Goal: Task Accomplishment & Management: Complete application form

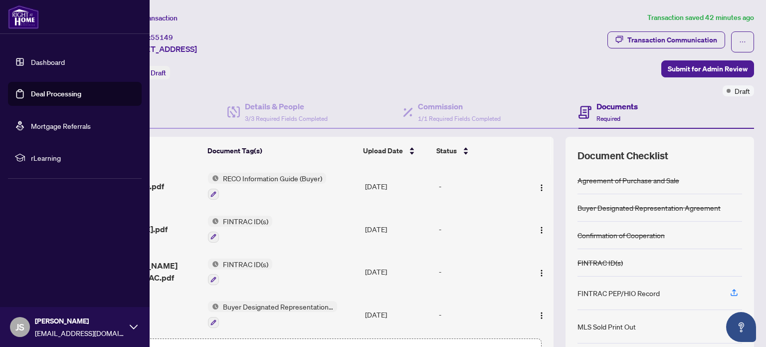
click at [43, 65] on link "Dashboard" at bounding box center [48, 61] width 34 height 9
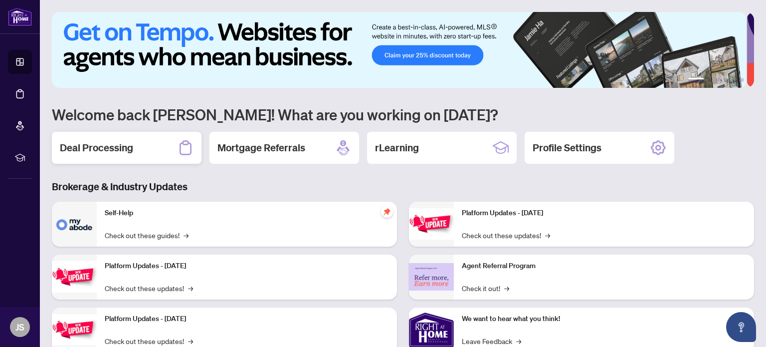
click at [133, 149] on h2 "Deal Processing" at bounding box center [96, 148] width 73 height 14
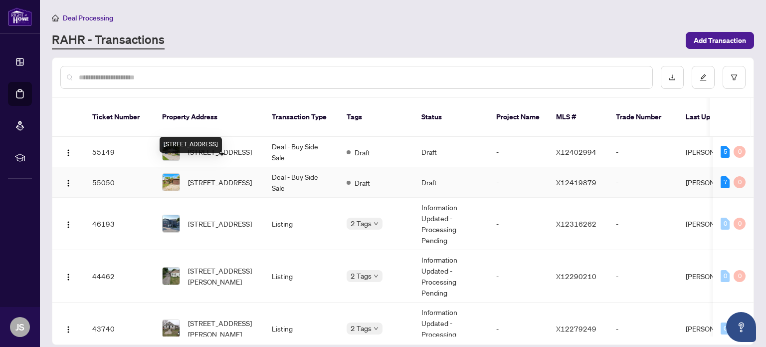
click at [247, 177] on span "[STREET_ADDRESS]" at bounding box center [220, 182] width 64 height 11
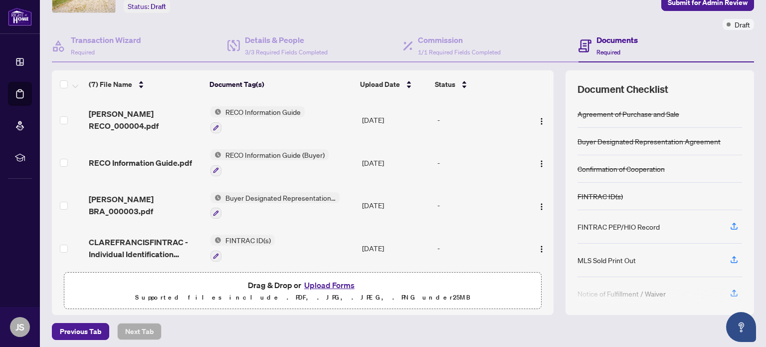
scroll to position [70, 0]
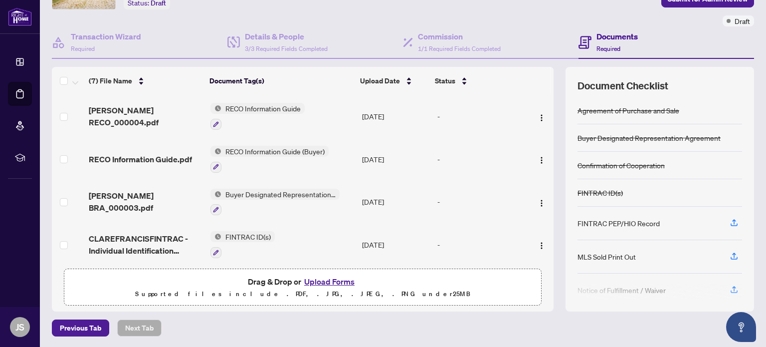
click at [323, 281] on button "Upload Forms" at bounding box center [329, 281] width 56 height 13
click at [337, 279] on button "Upload Forms" at bounding box center [329, 281] width 56 height 13
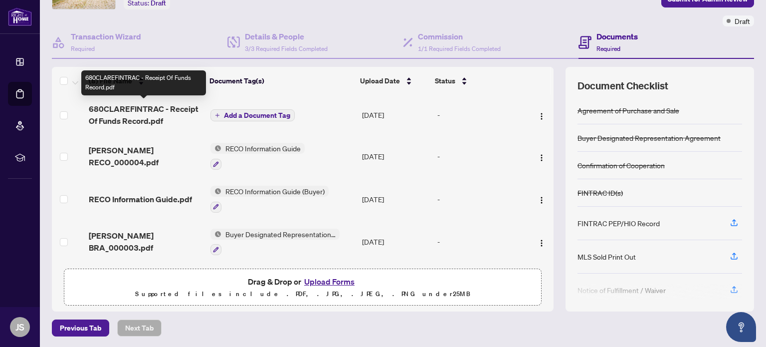
click at [163, 107] on span "680CLAREFINTRAC - Receipt Of Funds Record.pdf" at bounding box center [145, 115] width 113 height 24
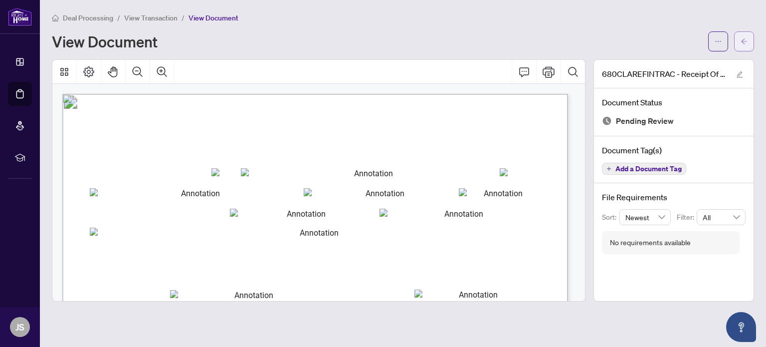
click at [746, 38] on icon "arrow-left" at bounding box center [744, 41] width 7 height 7
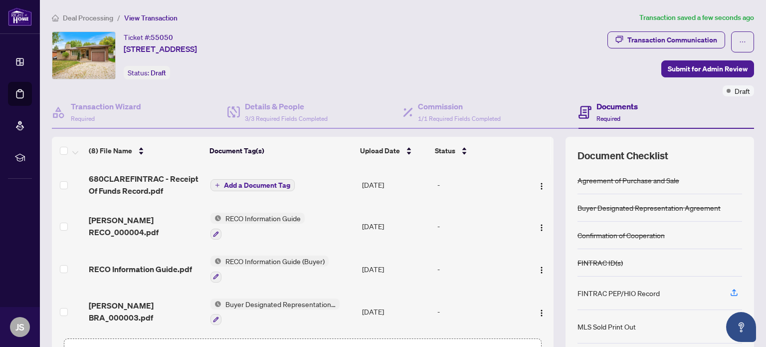
click at [268, 183] on span "Add a Document Tag" at bounding box center [257, 185] width 66 height 7
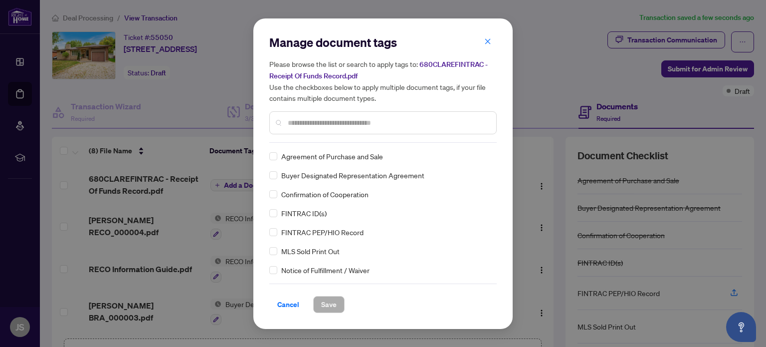
click at [333, 119] on input "text" at bounding box center [388, 122] width 200 height 11
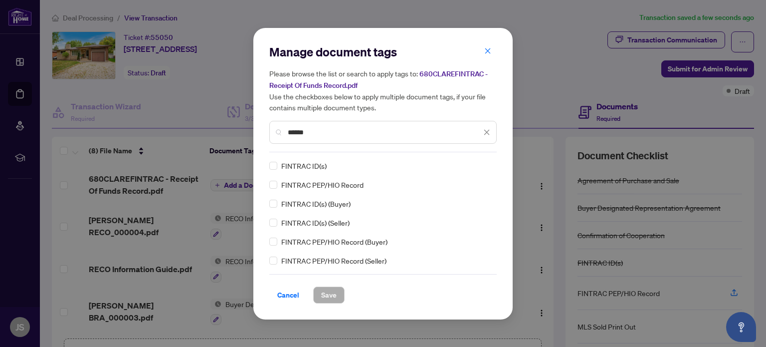
drag, startPoint x: 319, startPoint y: 133, endPoint x: 277, endPoint y: 132, distance: 42.4
click at [277, 132] on div "******" at bounding box center [382, 132] width 227 height 23
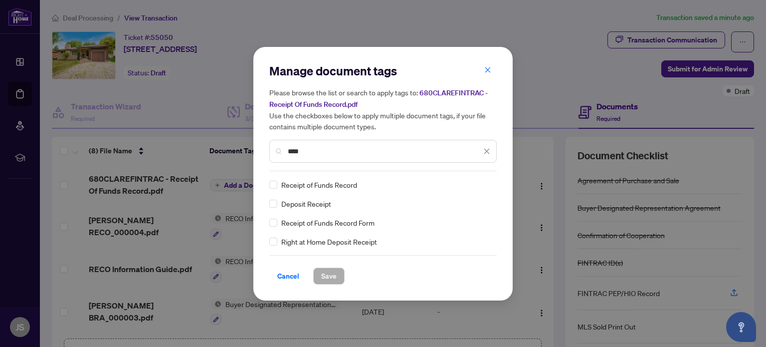
type input "****"
click at [333, 280] on span "Save" at bounding box center [328, 276] width 15 height 16
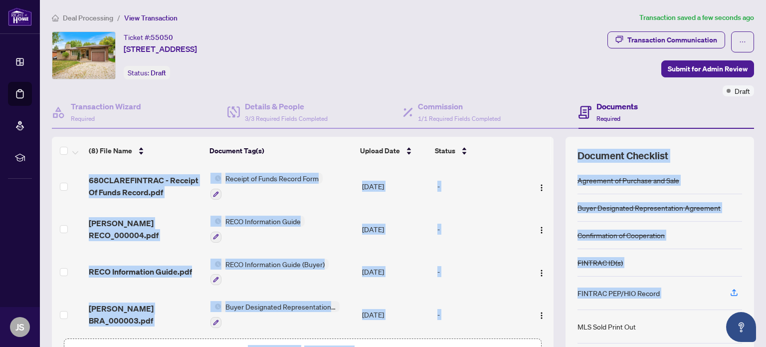
drag, startPoint x: 546, startPoint y: 203, endPoint x: 557, endPoint y: 337, distance: 134.1
click at [557, 337] on div "(8) File Name Document Tag(s) Upload Date Status 680CLAREFINTRAC - Receipt Of F…" at bounding box center [403, 259] width 702 height 244
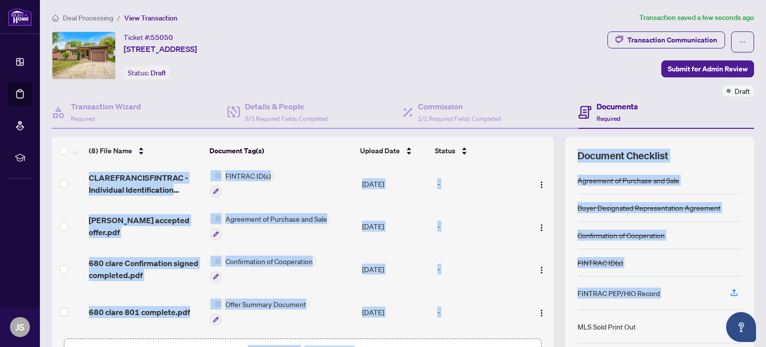
scroll to position [70, 0]
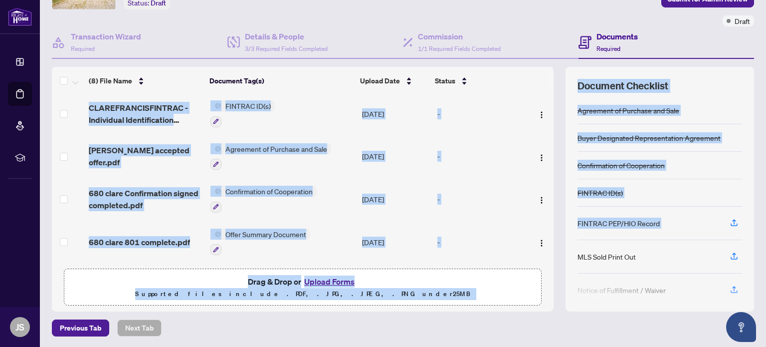
click at [399, 286] on div "Drag & Drop or Upload Forms Supported files include .PDF, .JPG, .JPEG, .PNG und…" at bounding box center [302, 287] width 465 height 25
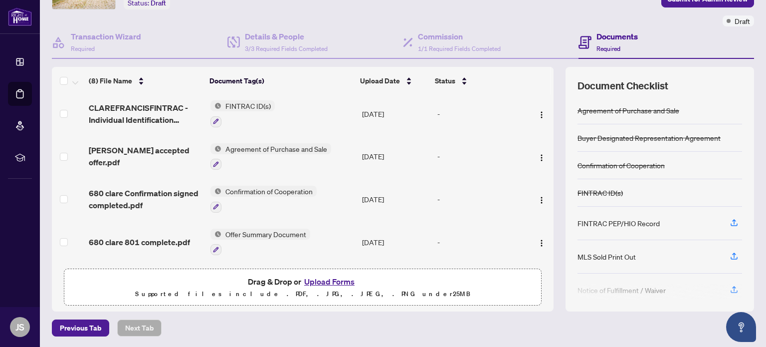
click at [327, 281] on button "Upload Forms" at bounding box center [329, 281] width 56 height 13
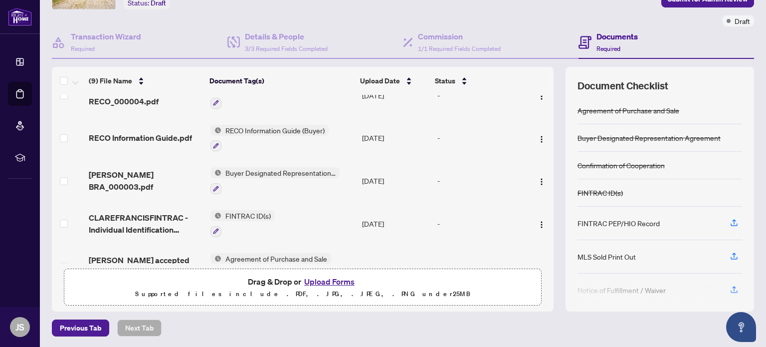
scroll to position [0, 0]
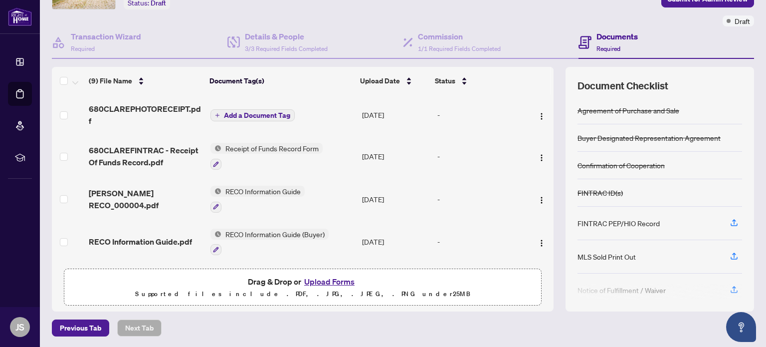
click at [251, 113] on span "Add a Document Tag" at bounding box center [257, 115] width 66 height 7
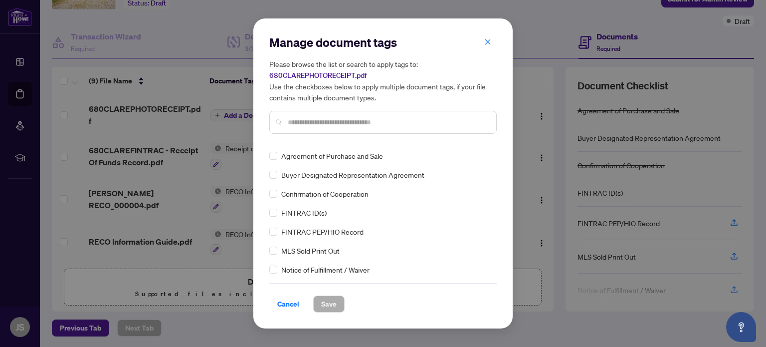
click at [342, 125] on input "text" at bounding box center [388, 122] width 200 height 11
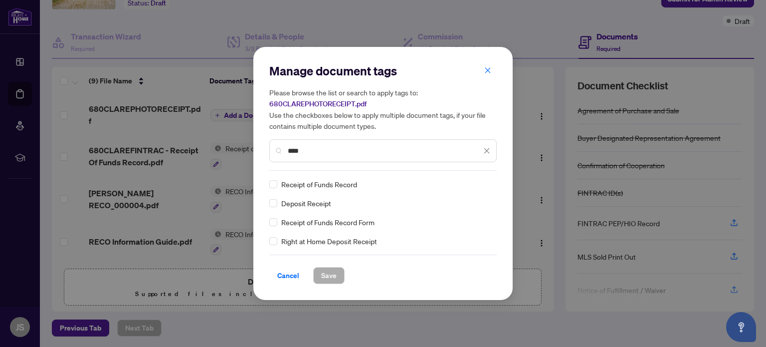
type input "****"
click at [333, 273] on span "Save" at bounding box center [328, 275] width 15 height 16
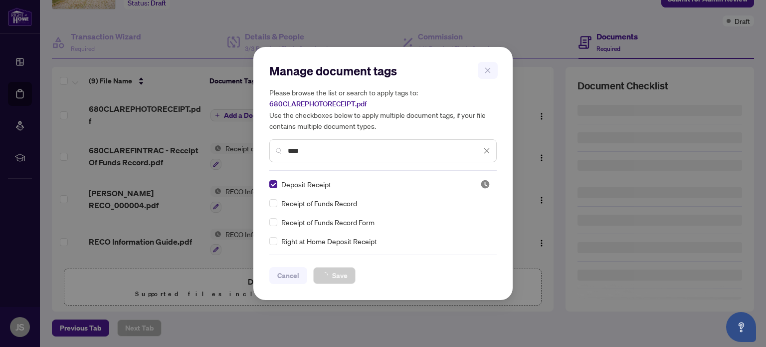
click at [333, 273] on div "Manage document tags Please browse the list or search to apply tags to: 680CLAR…" at bounding box center [383, 173] width 766 height 347
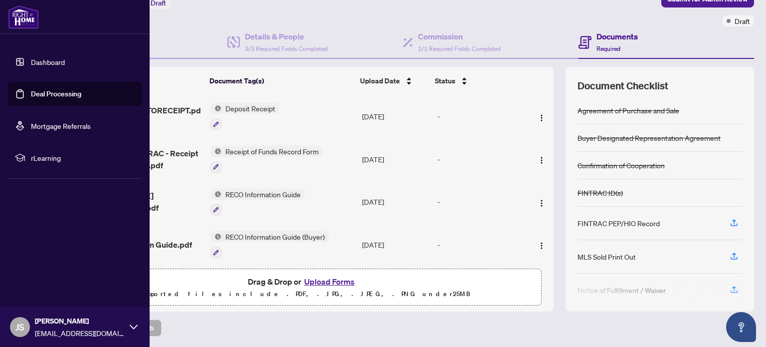
click at [51, 59] on link "Dashboard" at bounding box center [48, 61] width 34 height 9
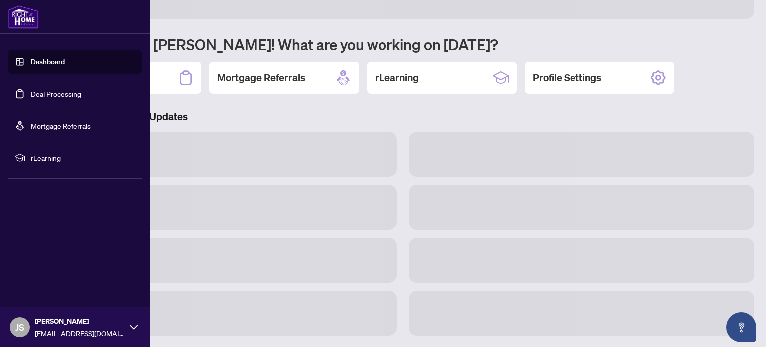
scroll to position [69, 0]
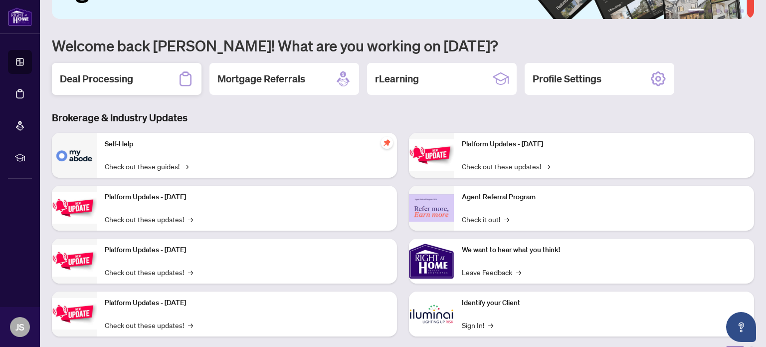
click at [138, 78] on div "Deal Processing" at bounding box center [127, 79] width 150 height 32
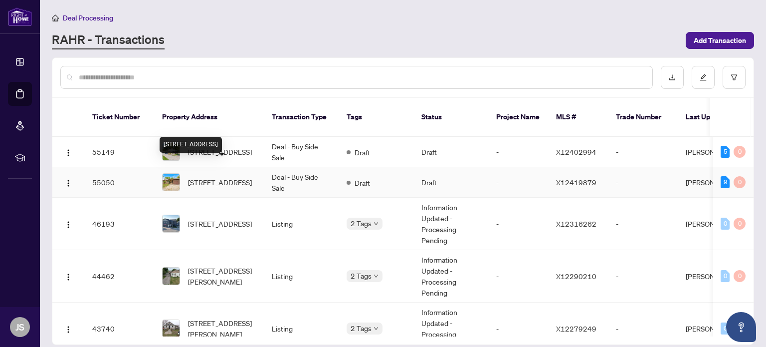
click at [241, 177] on span "[STREET_ADDRESS]" at bounding box center [220, 182] width 64 height 11
click at [255, 137] on td "[STREET_ADDRESS]" at bounding box center [209, 152] width 110 height 30
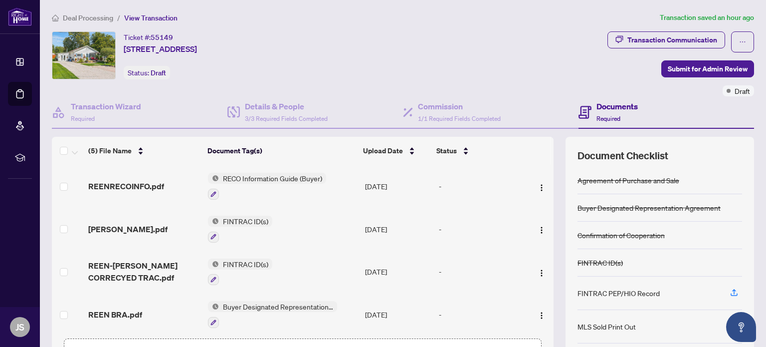
scroll to position [46, 0]
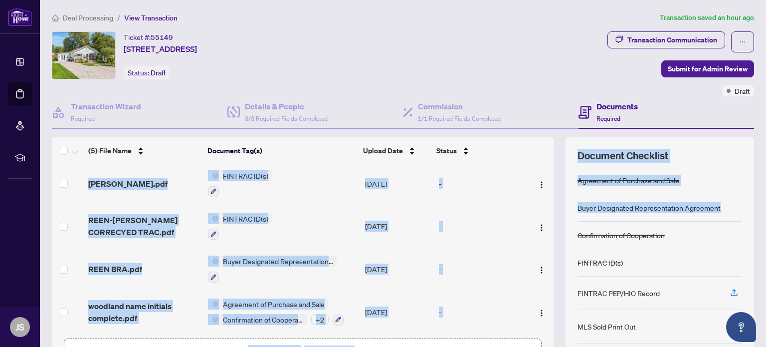
drag, startPoint x: 539, startPoint y: 294, endPoint x: 762, endPoint y: 199, distance: 242.2
click at [762, 199] on main "Deal Processing / View Transaction Transaction saved an hour ago Ticket #: 5514…" at bounding box center [403, 173] width 726 height 347
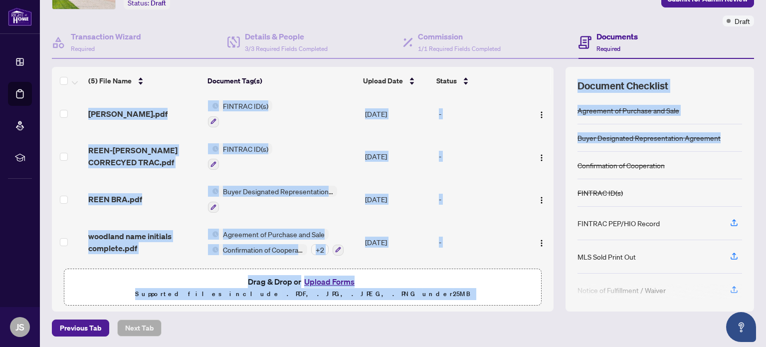
click at [338, 277] on button "Upload Forms" at bounding box center [329, 281] width 56 height 13
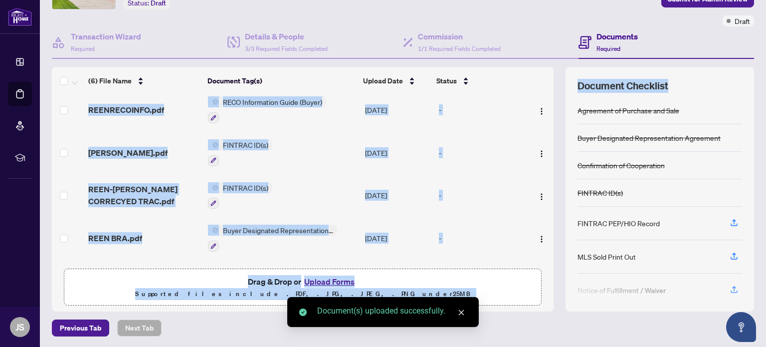
click at [332, 279] on button "Upload Forms" at bounding box center [329, 281] width 56 height 13
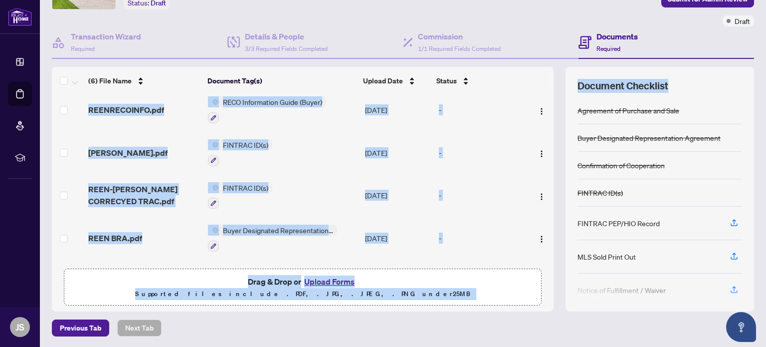
scroll to position [0, 0]
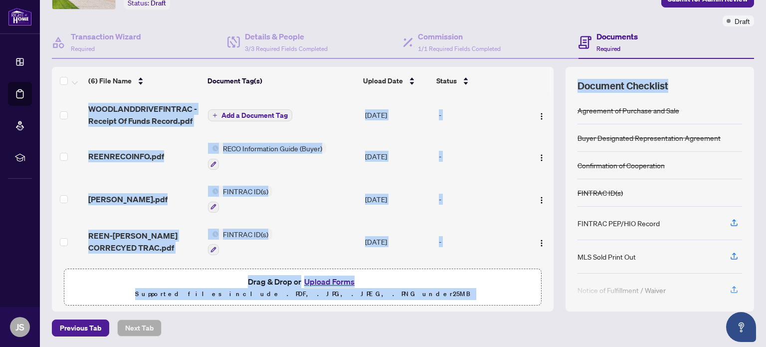
click at [247, 112] on span "Add a Document Tag" at bounding box center [254, 115] width 66 height 7
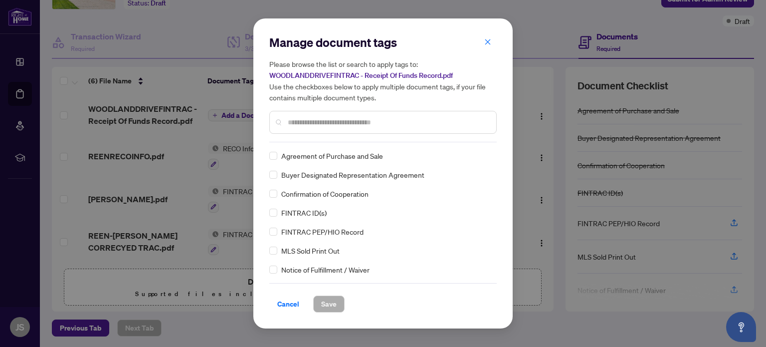
click at [326, 138] on div "Manage document tags Please browse the list or search to apply tags to: WOODLAN…" at bounding box center [382, 88] width 227 height 108
click at [327, 127] on input "text" at bounding box center [388, 122] width 200 height 11
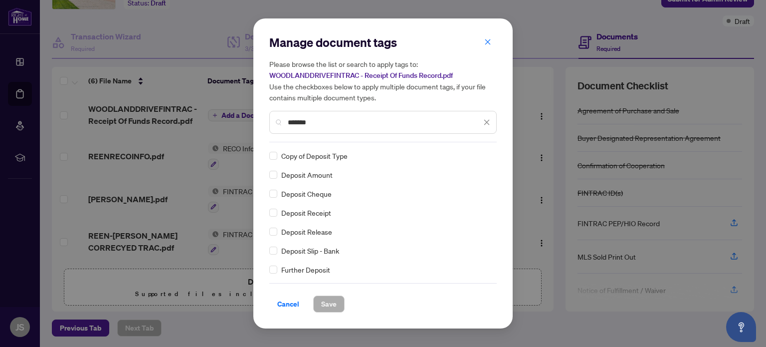
scroll to position [56, 0]
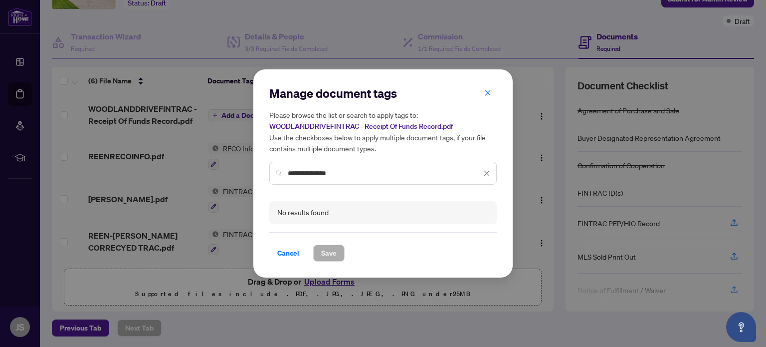
drag, startPoint x: 355, startPoint y: 174, endPoint x: 195, endPoint y: 175, distance: 160.6
click at [195, 175] on div "**********" at bounding box center [383, 173] width 766 height 347
type input "**********"
click at [489, 171] on icon "close" at bounding box center [486, 173] width 7 height 7
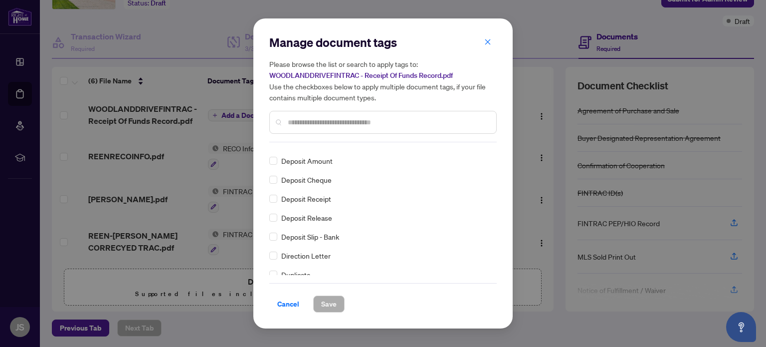
scroll to position [828, 0]
click at [326, 202] on span "Deposit Receipt" at bounding box center [306, 199] width 50 height 11
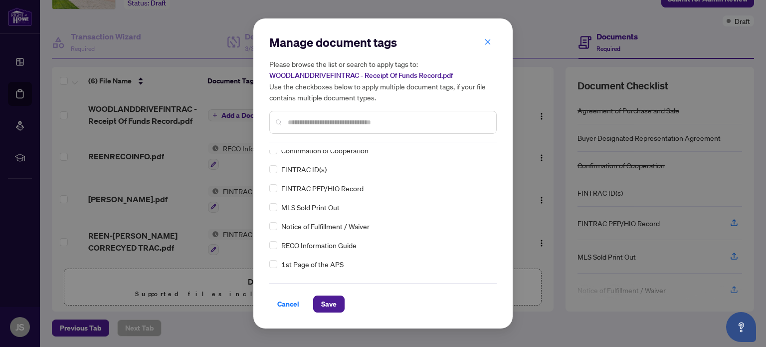
scroll to position [0, 0]
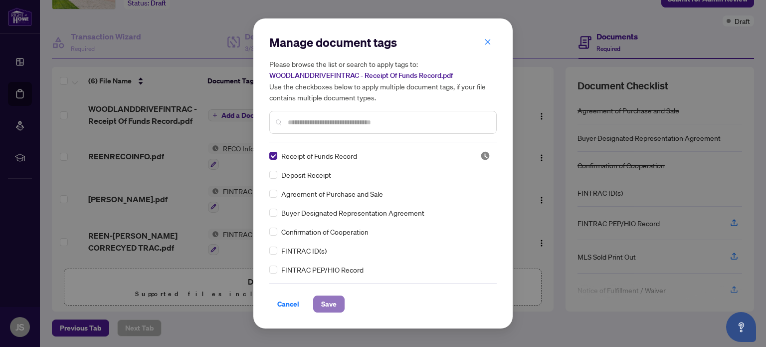
click at [333, 300] on span "Save" at bounding box center [328, 304] width 15 height 16
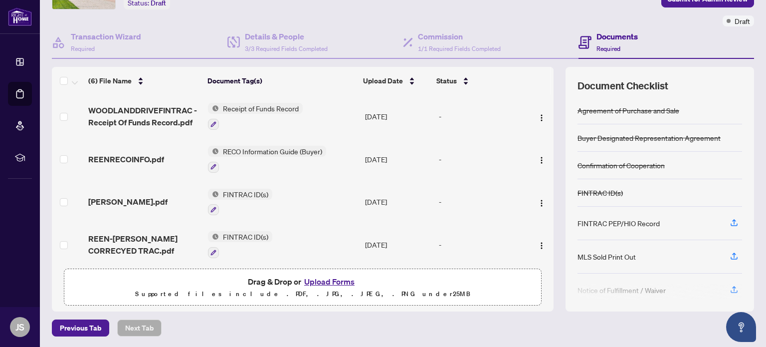
click at [321, 278] on button "Upload Forms" at bounding box center [329, 281] width 56 height 13
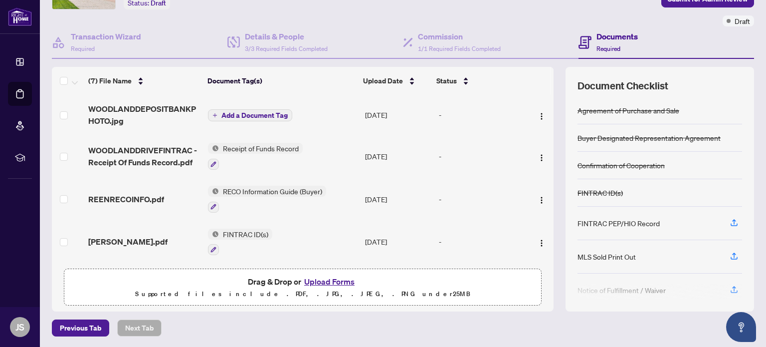
click at [261, 112] on span "Add a Document Tag" at bounding box center [254, 115] width 66 height 7
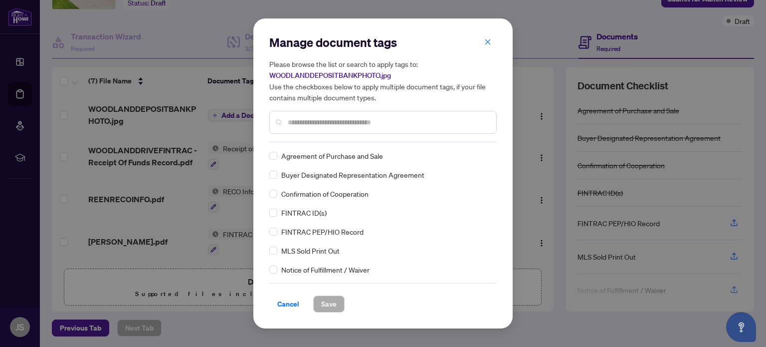
click at [351, 121] on input "text" at bounding box center [388, 122] width 200 height 11
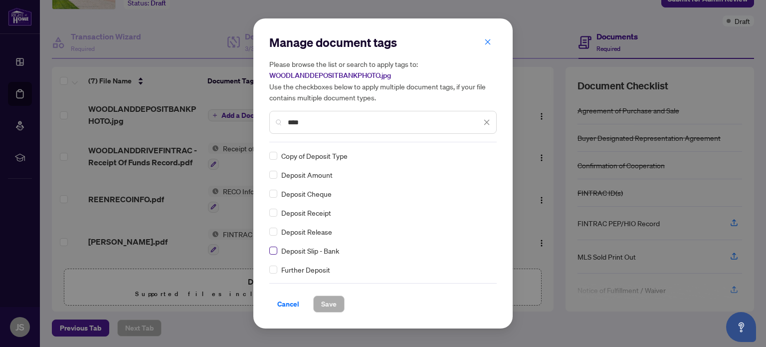
type input "****"
click at [333, 303] on span "Save" at bounding box center [328, 304] width 15 height 16
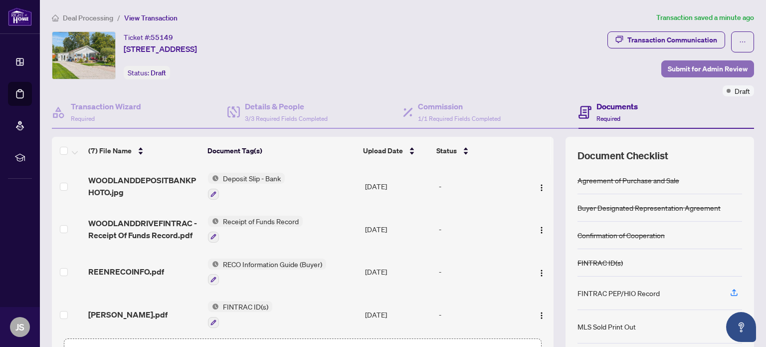
click at [716, 67] on span "Submit for Admin Review" at bounding box center [708, 69] width 80 height 16
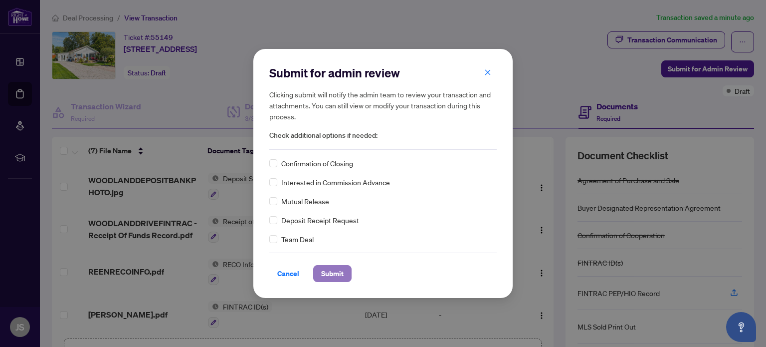
click at [328, 271] on span "Submit" at bounding box center [332, 273] width 22 height 16
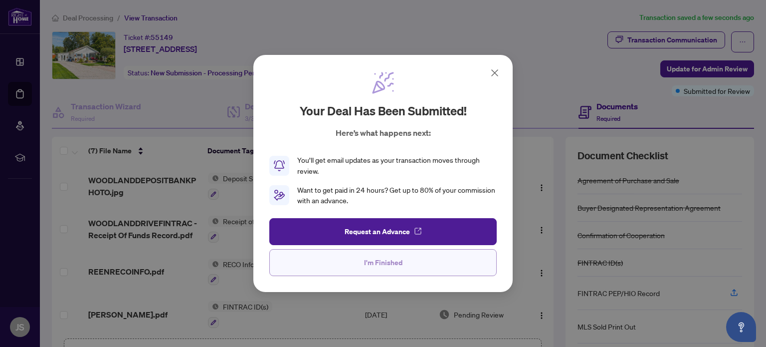
click at [392, 264] on span "I'm Finished" at bounding box center [383, 262] width 38 height 16
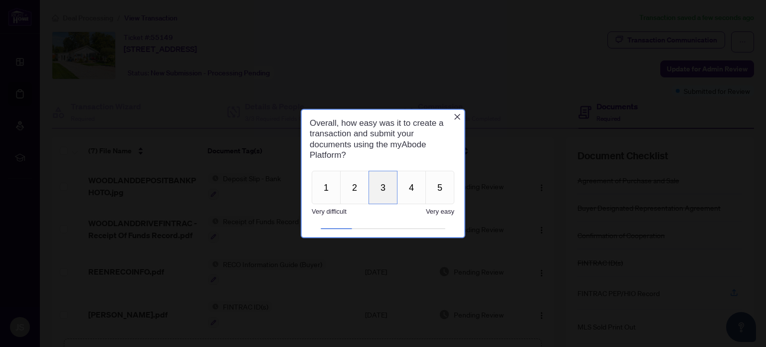
click at [383, 190] on button "3" at bounding box center [383, 186] width 29 height 33
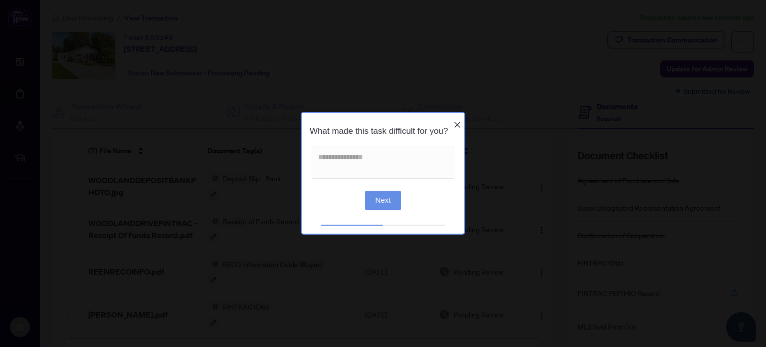
click at [396, 203] on button "Next" at bounding box center [383, 200] width 36 height 19
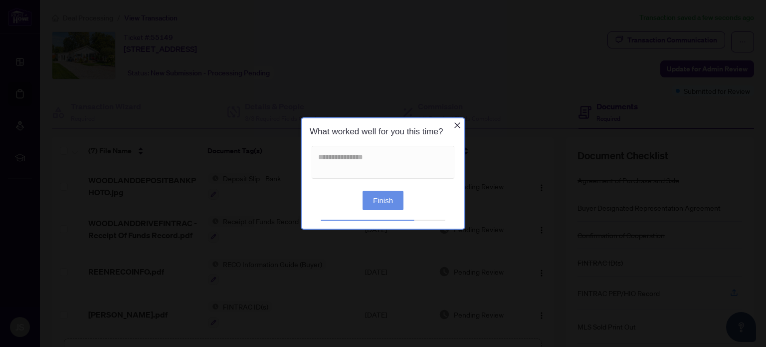
click at [383, 197] on button "Finish" at bounding box center [383, 199] width 41 height 19
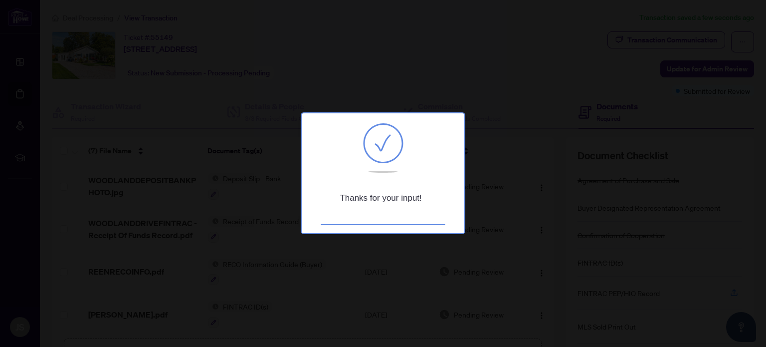
click at [156, 113] on div at bounding box center [383, 173] width 766 height 347
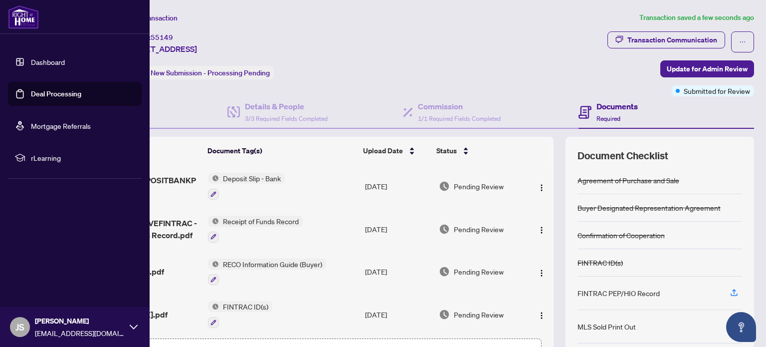
click at [38, 60] on link "Dashboard" at bounding box center [48, 61] width 34 height 9
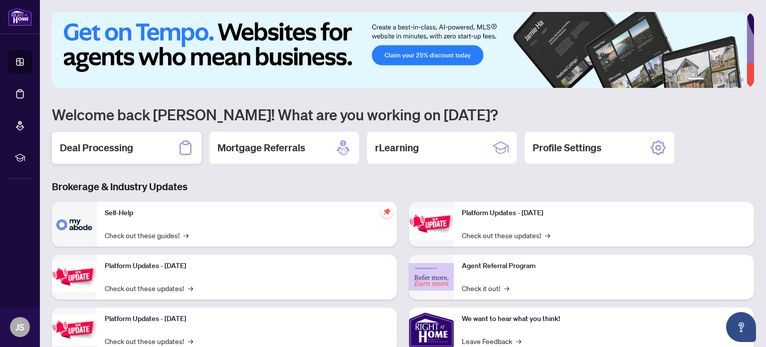
click at [143, 145] on div "Deal Processing" at bounding box center [127, 148] width 150 height 32
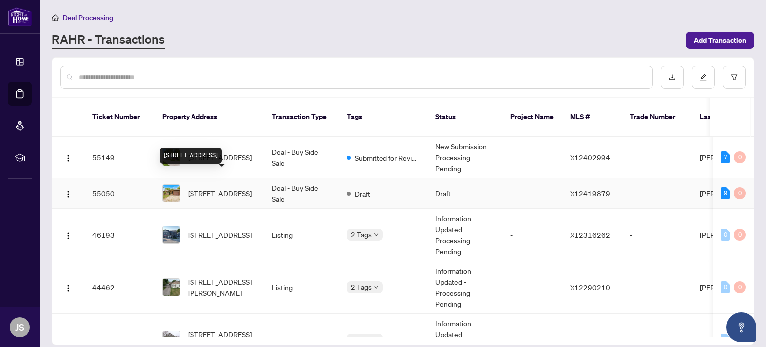
click at [243, 188] on span "[STREET_ADDRESS]" at bounding box center [220, 193] width 64 height 11
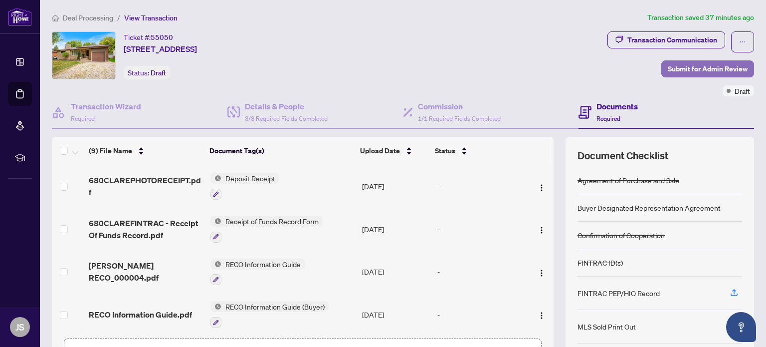
click at [711, 67] on span "Submit for Admin Review" at bounding box center [708, 69] width 80 height 16
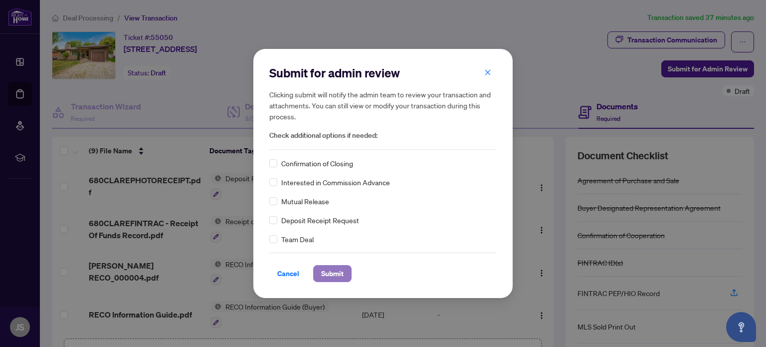
click at [336, 274] on span "Submit" at bounding box center [332, 273] width 22 height 16
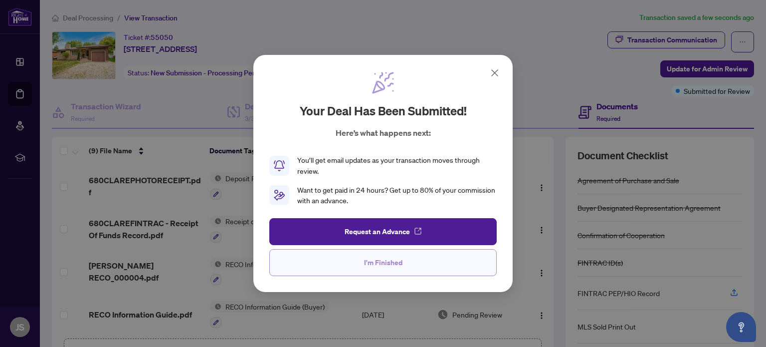
click at [384, 258] on span "I'm Finished" at bounding box center [383, 262] width 38 height 16
